Goal: Transaction & Acquisition: Purchase product/service

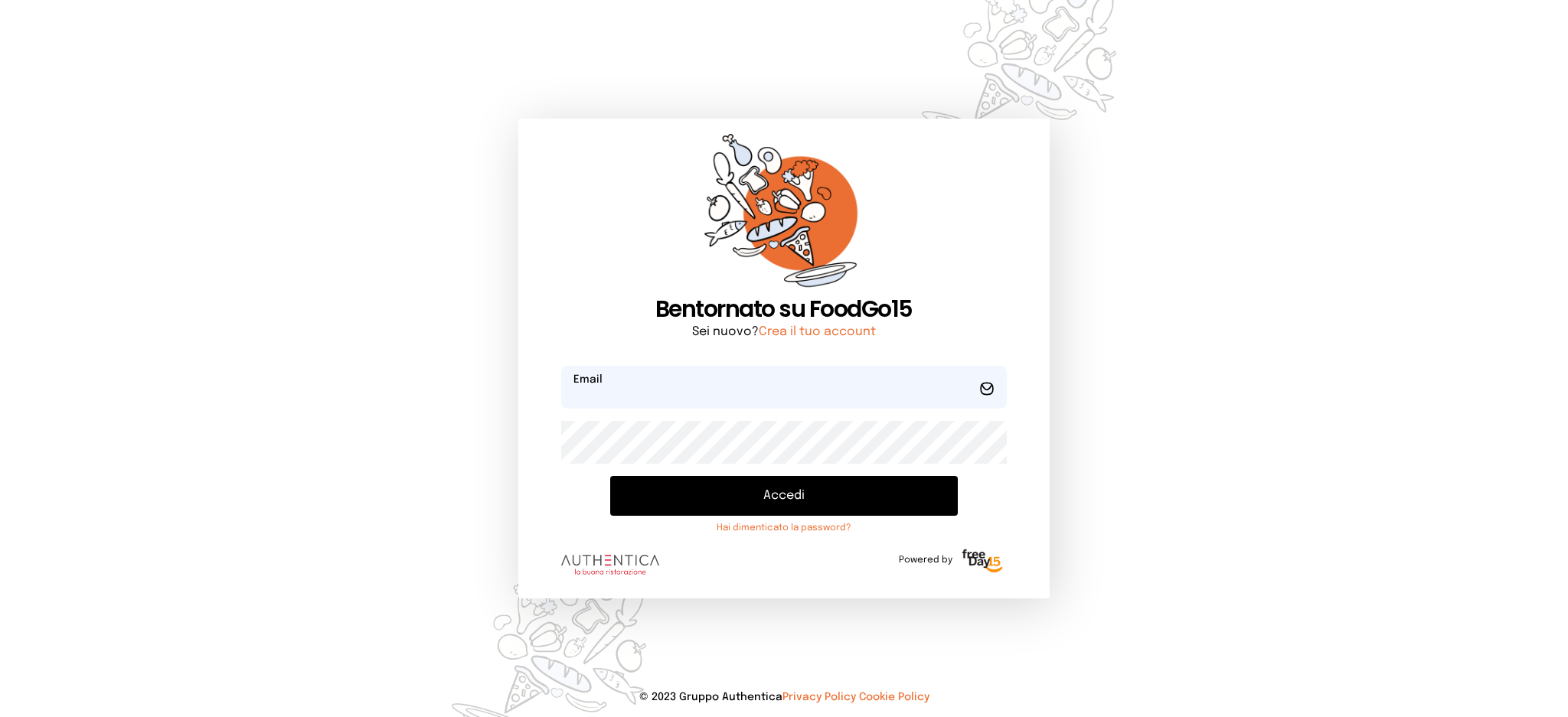
type input "**********"
click at [663, 486] on button "Accedi" at bounding box center [783, 496] width 347 height 40
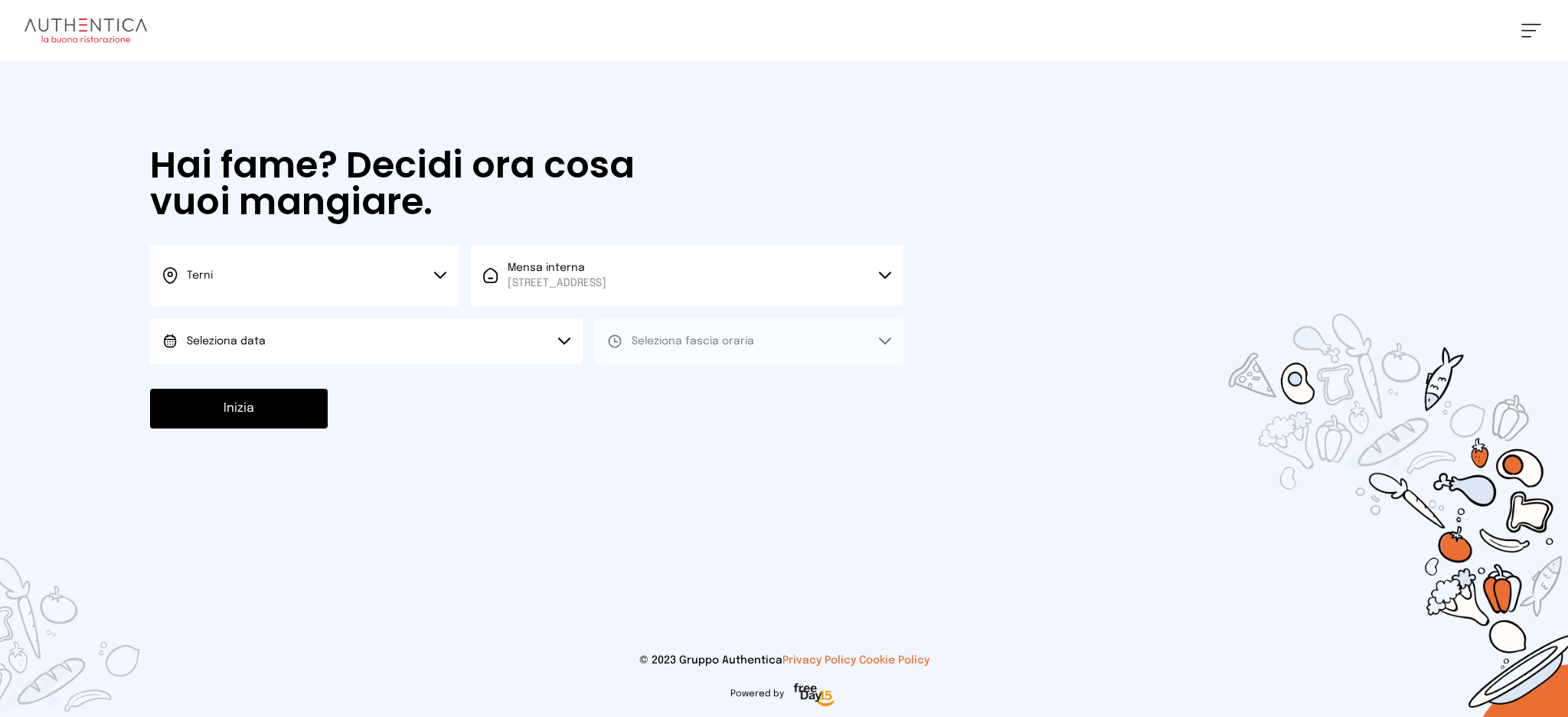
click at [496, 336] on button "Seleziona data" at bounding box center [366, 341] width 432 height 46
click at [482, 386] on li "[DATE], [DATE]" at bounding box center [366, 384] width 432 height 40
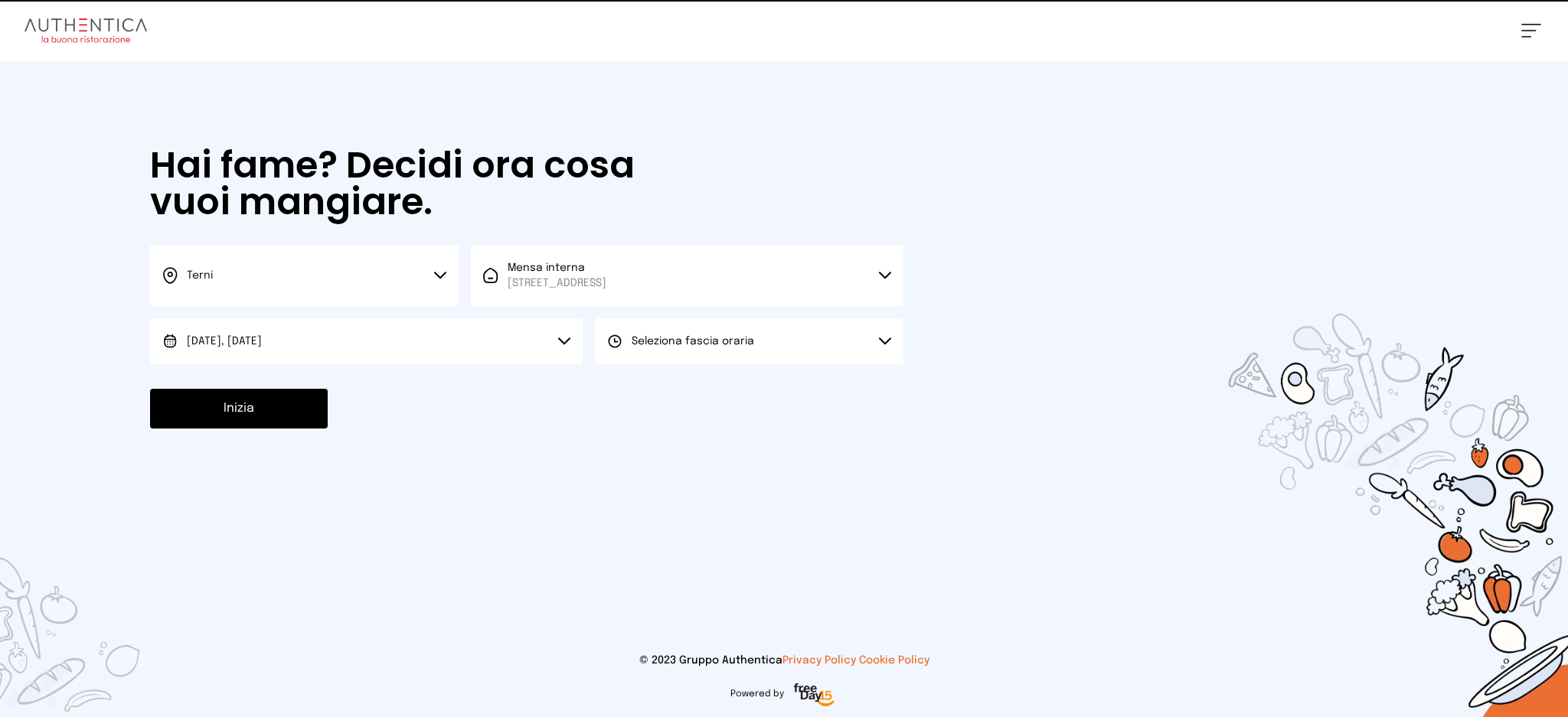
click at [662, 341] on span "Seleziona fascia oraria" at bounding box center [692, 341] width 122 height 11
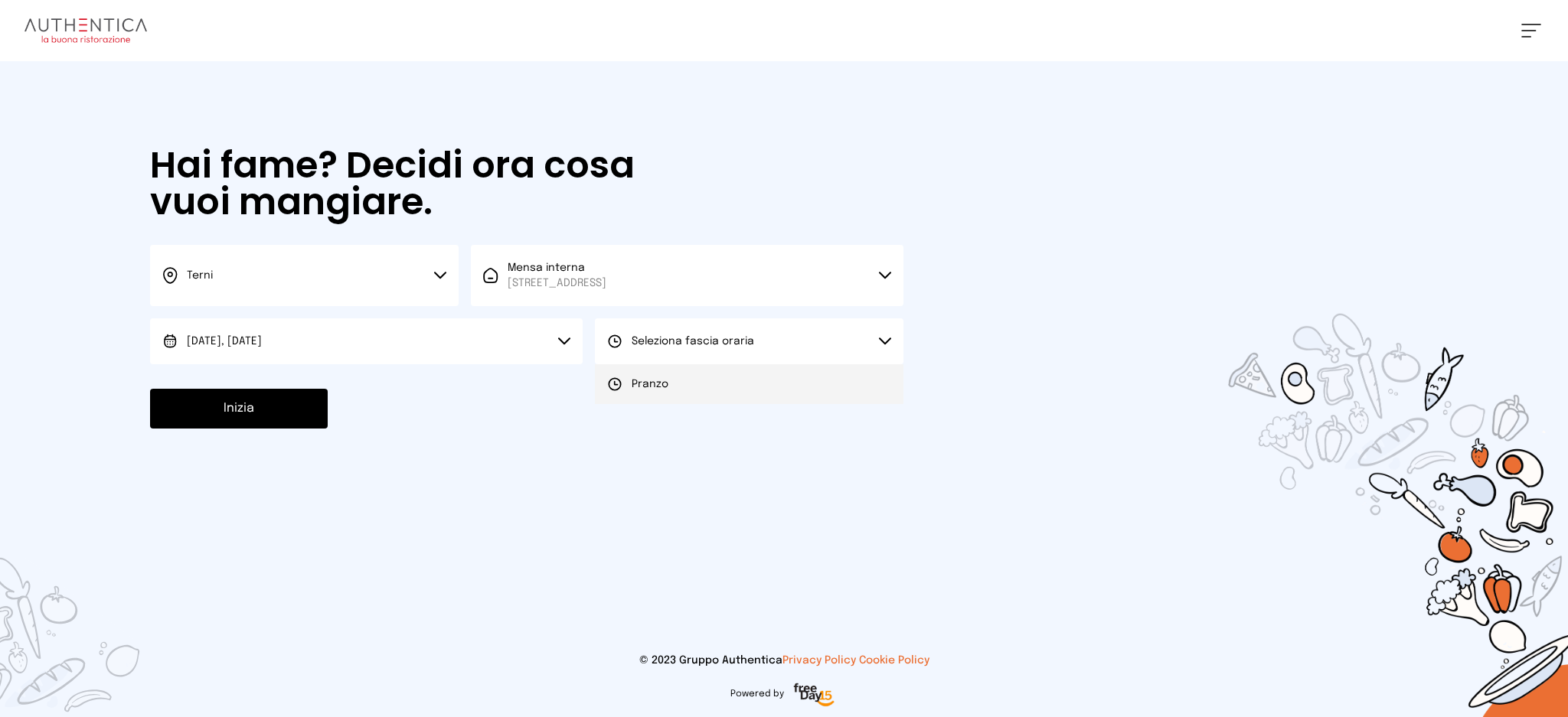
click at [674, 390] on li "Pranzo" at bounding box center [749, 384] width 308 height 40
click at [239, 422] on button "Inizia" at bounding box center [238, 409] width 177 height 40
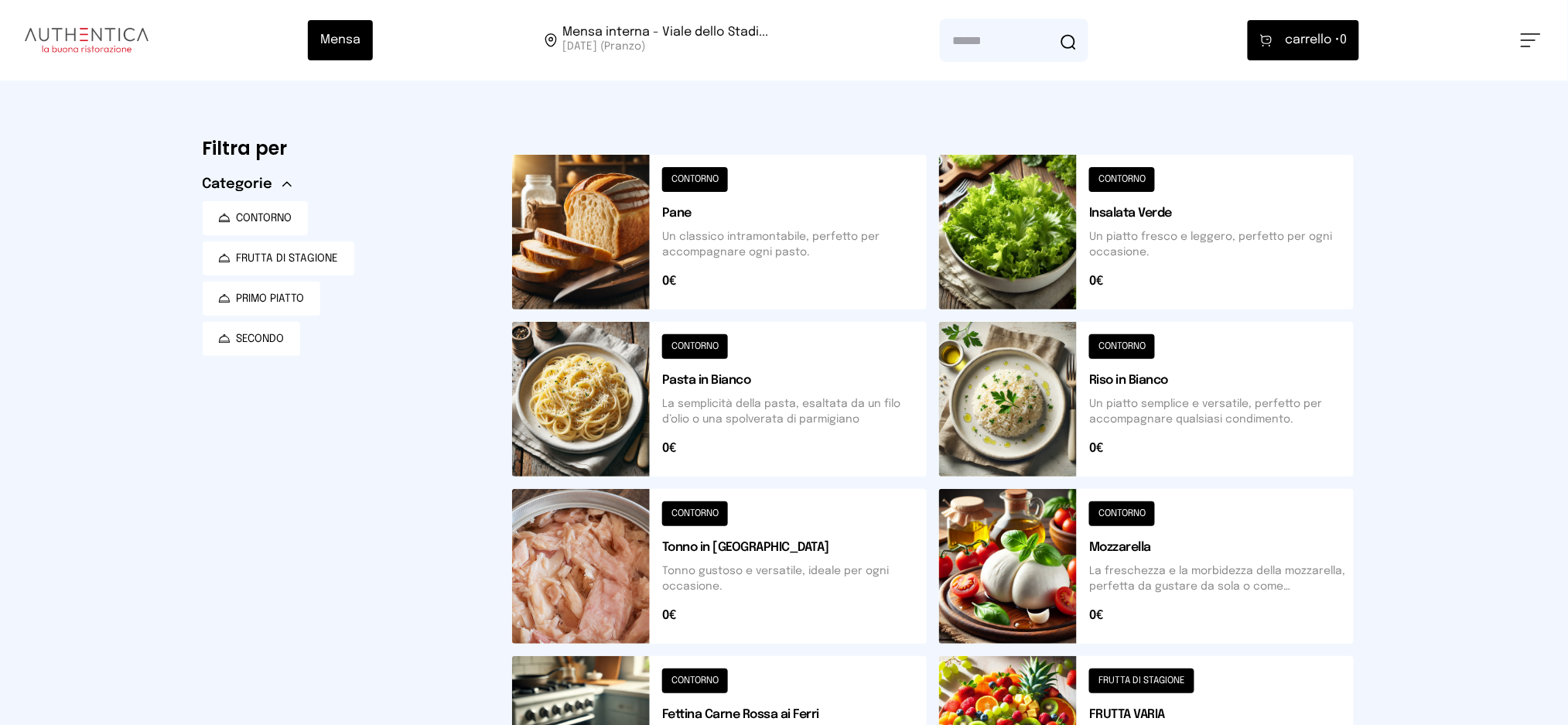
scroll to position [103, 0]
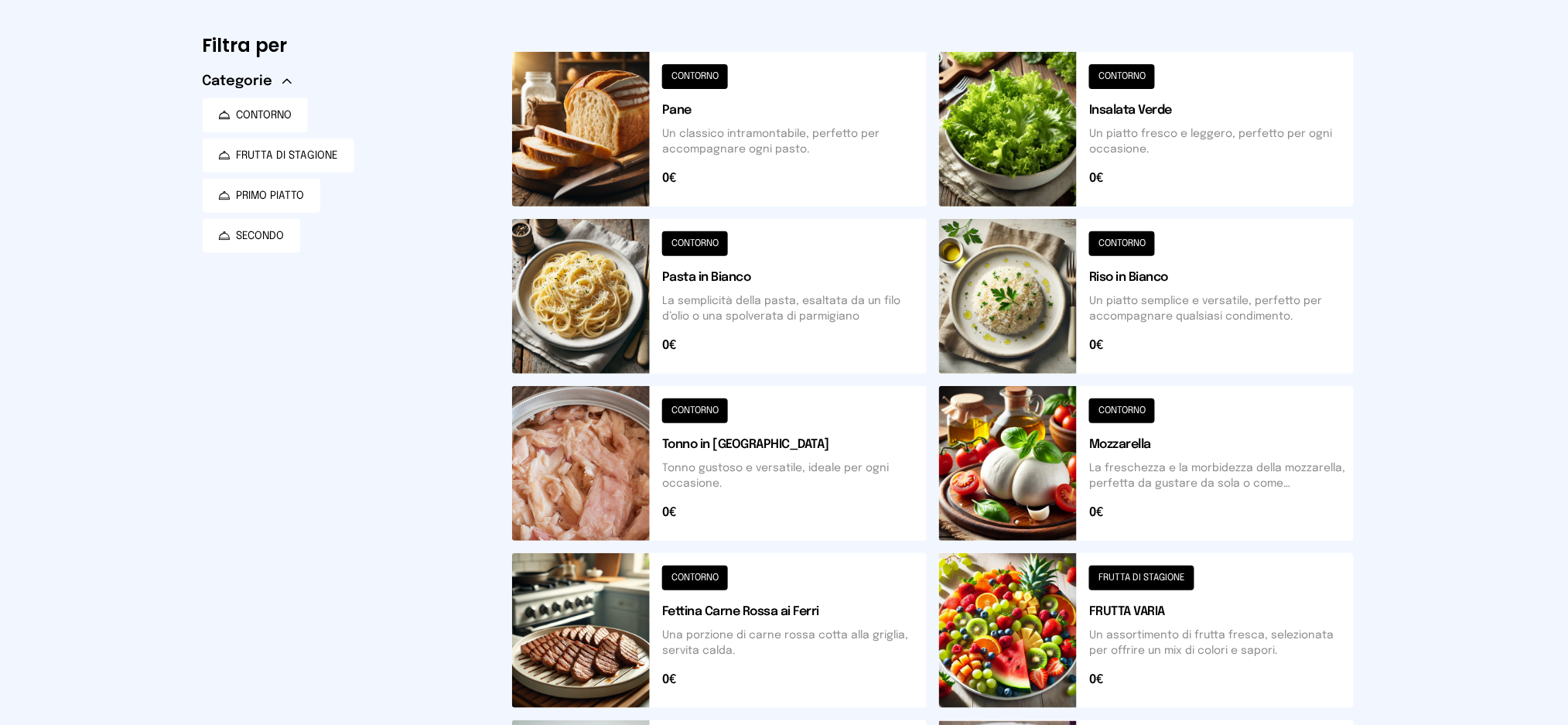
click at [1151, 323] on button at bounding box center [1146, 296] width 415 height 155
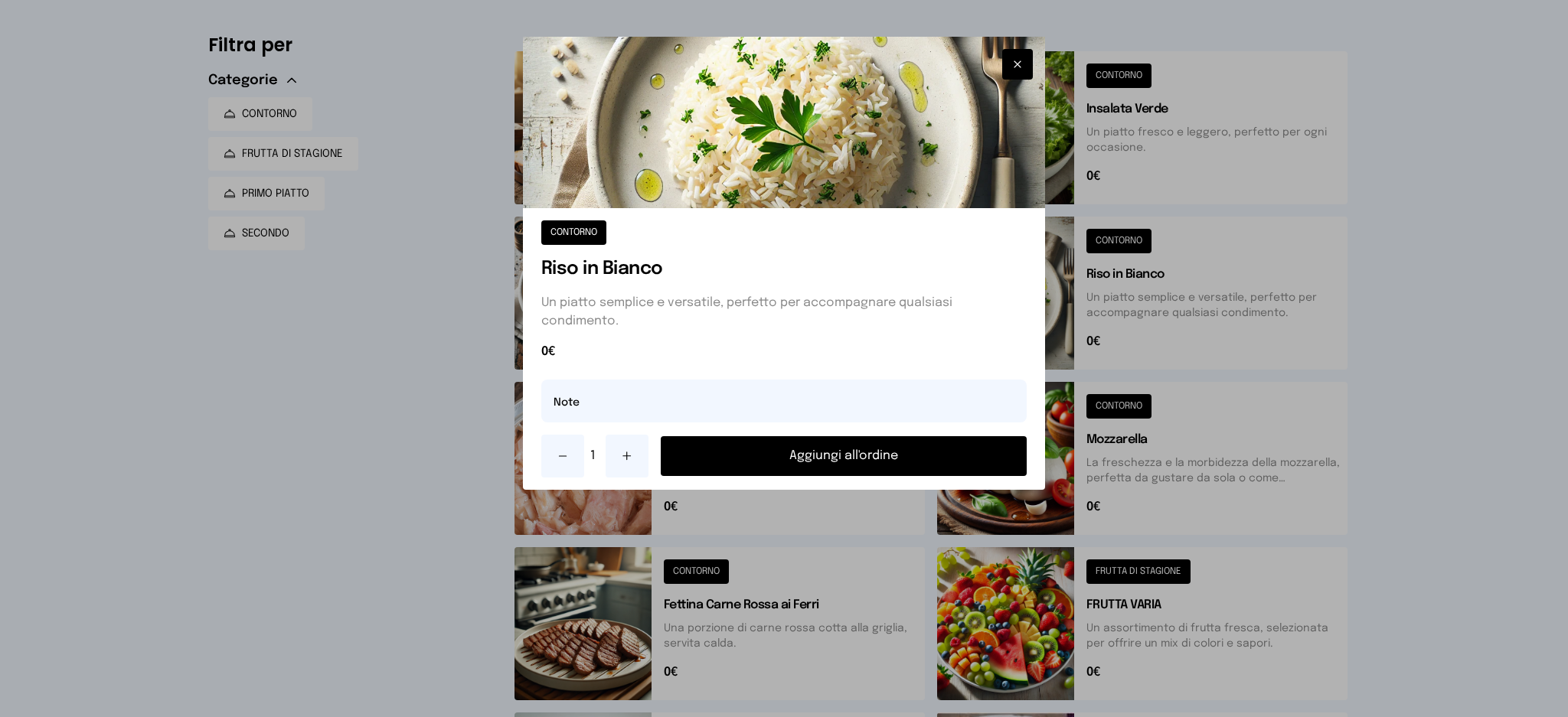
click at [885, 459] on button "Aggiungi all'ordine" at bounding box center [844, 456] width 367 height 40
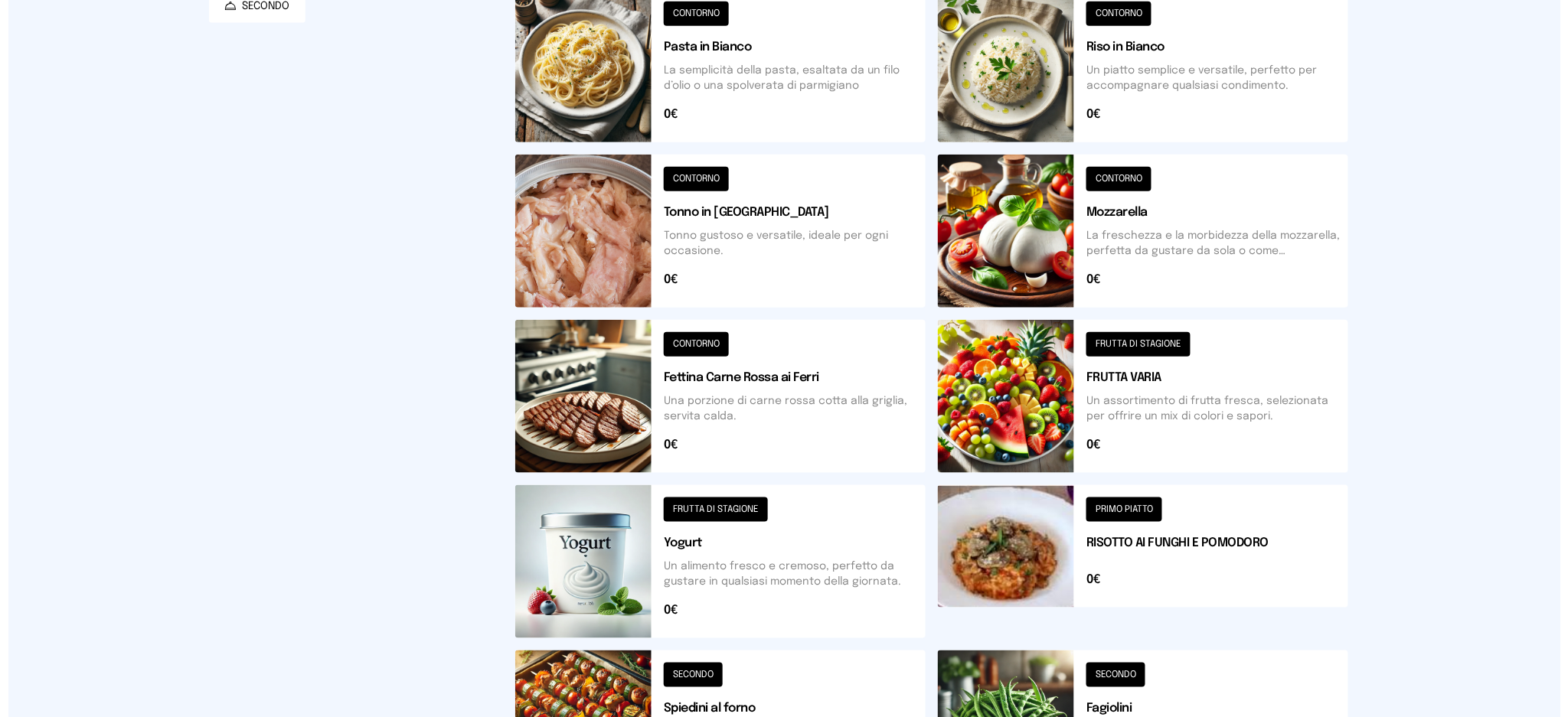
scroll to position [0, 0]
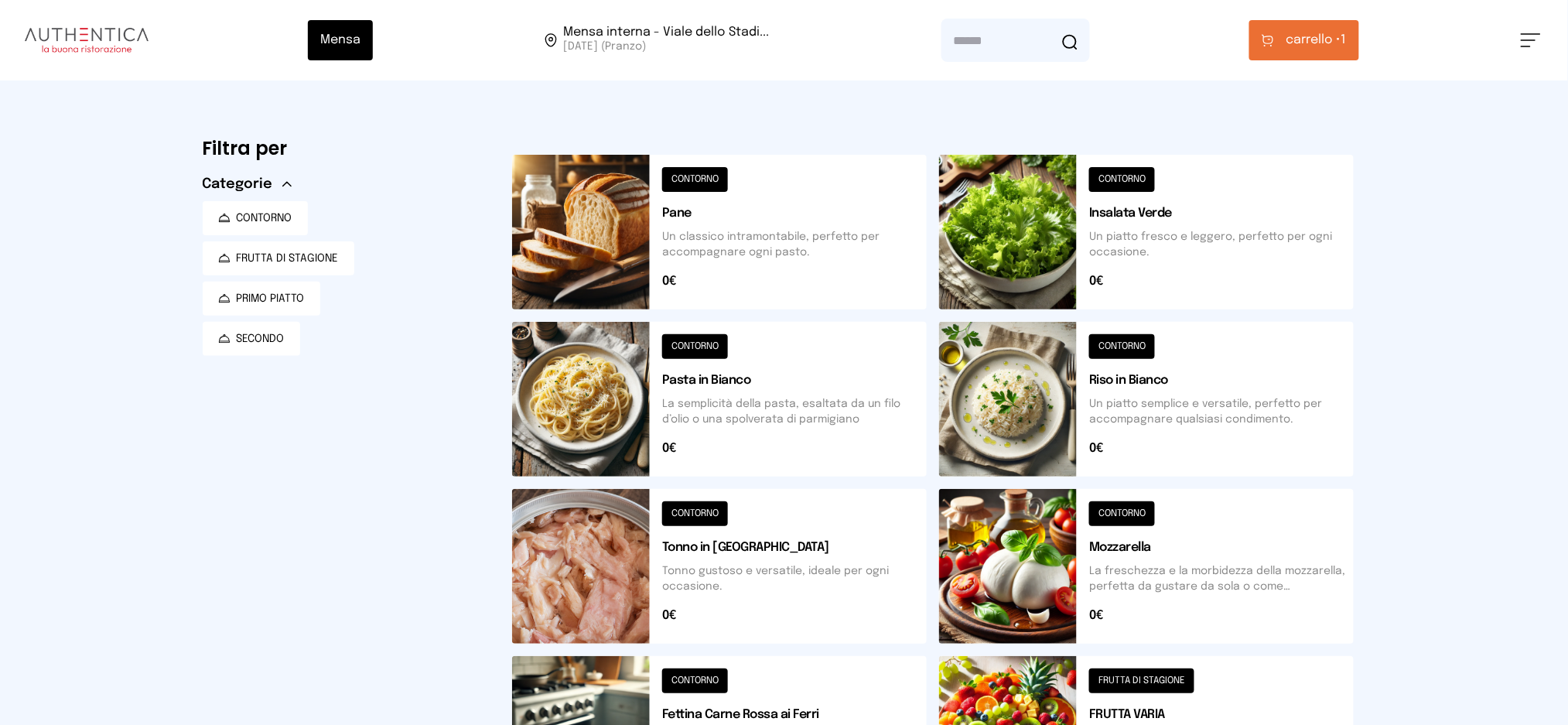
click at [1310, 55] on button "carrello • 1" at bounding box center [1304, 40] width 109 height 40
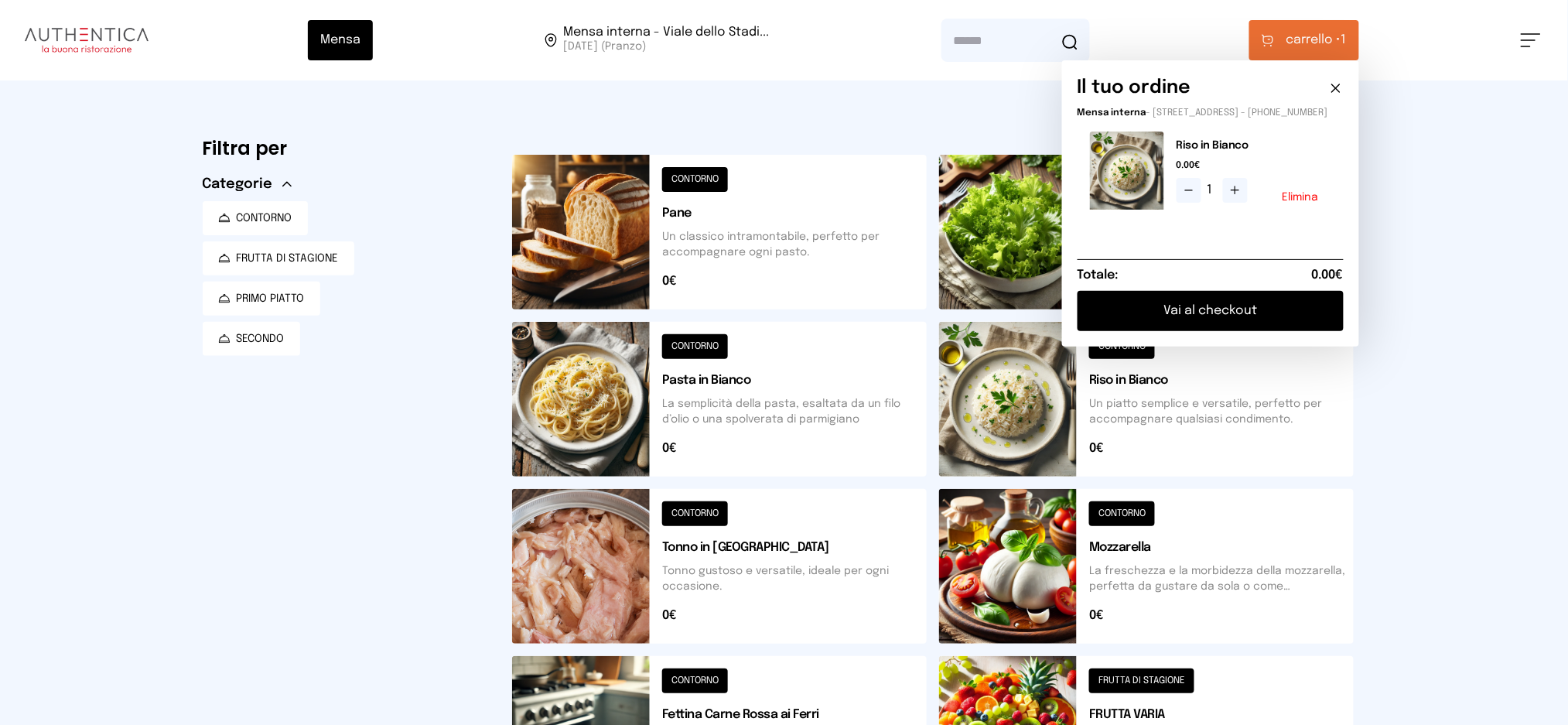
click at [1174, 331] on button "Vai al checkout" at bounding box center [1210, 312] width 266 height 40
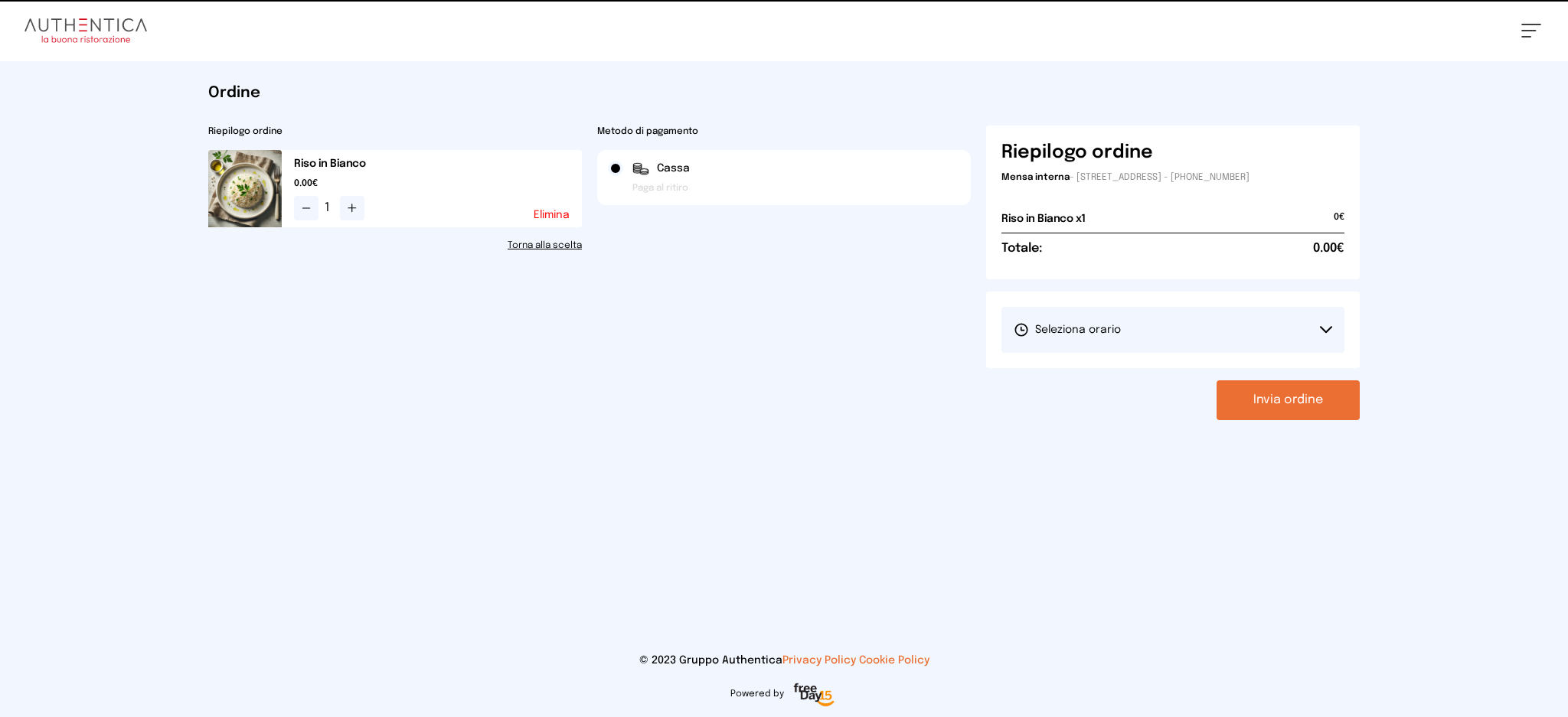
click at [1086, 326] on span "Seleziona orario" at bounding box center [1067, 330] width 107 height 15
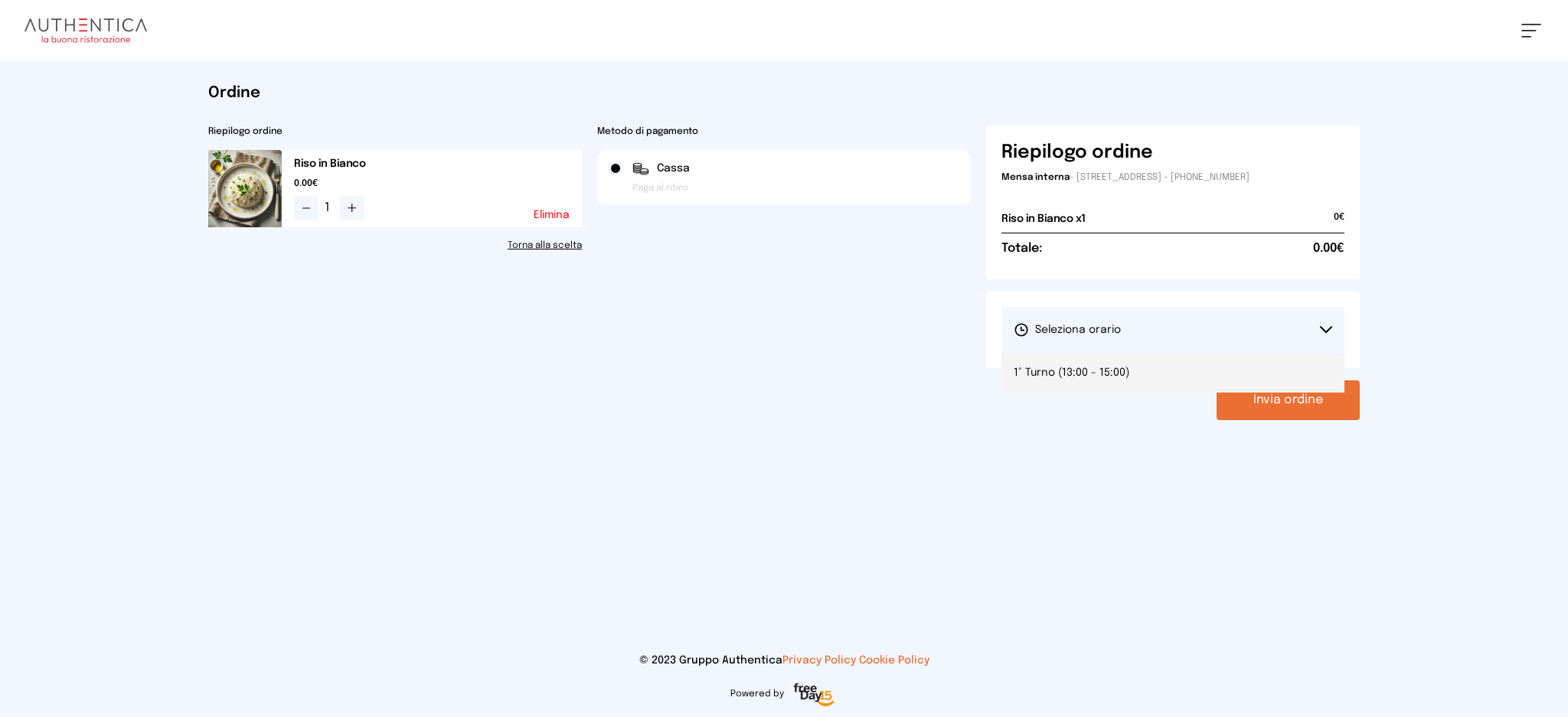
click at [1066, 390] on li "1° Turno (13:00 - 15:00)" at bounding box center [1173, 373] width 343 height 40
click at [1291, 412] on button "Invia ordine" at bounding box center [1288, 401] width 143 height 40
